Goal: Task Accomplishment & Management: Manage account settings

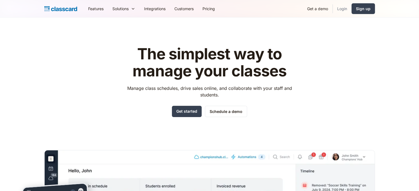
click at [344, 9] on link "Login" at bounding box center [341, 8] width 19 height 12
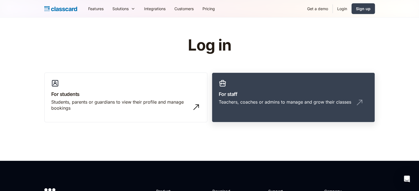
click at [275, 108] on div "Teachers, coaches or admins to manage and grow their classes" at bounding box center [292, 104] width 149 height 10
